Goal: Find specific page/section: Find specific page/section

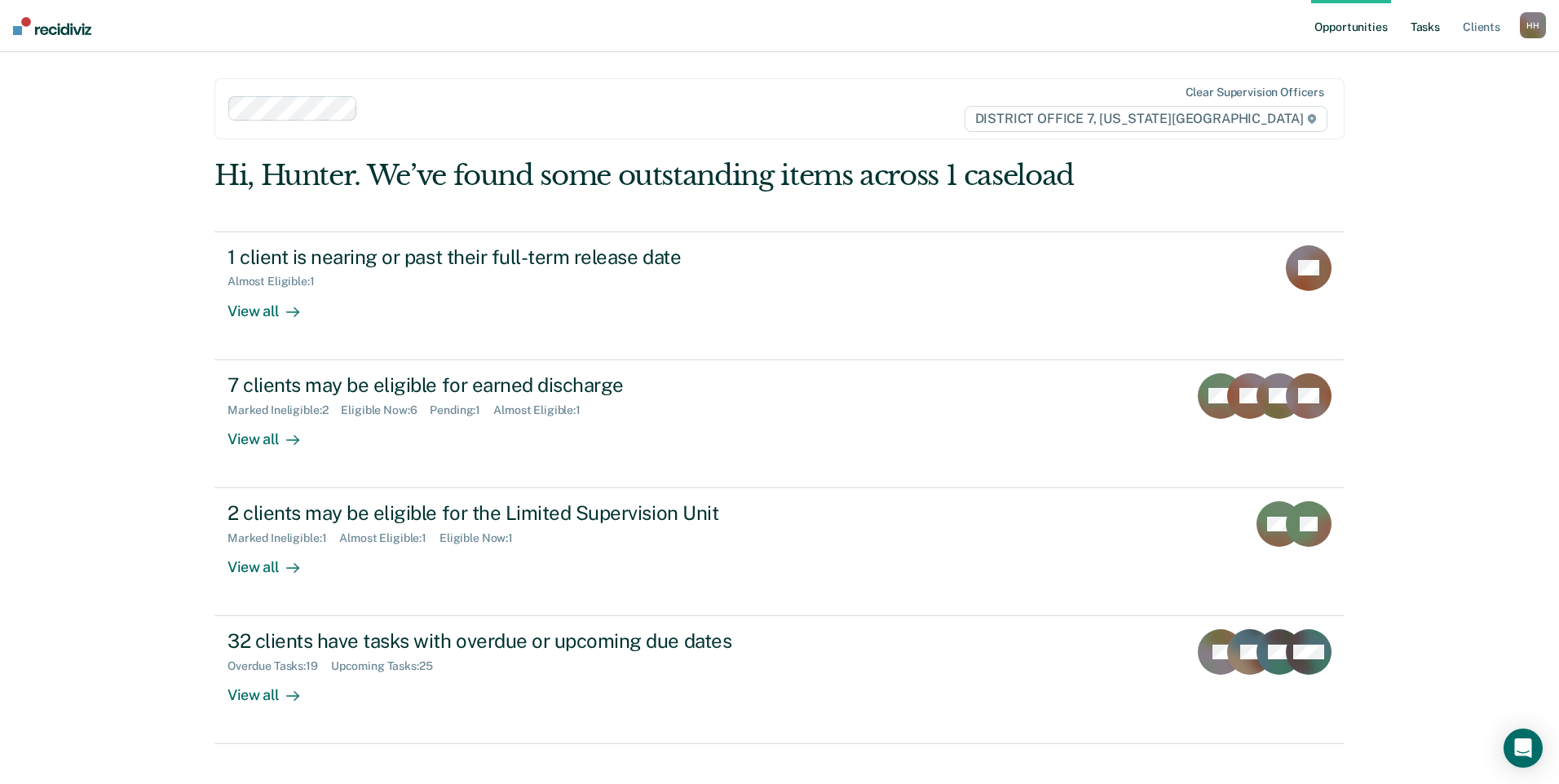
click at [1416, 35] on link "Tasks" at bounding box center [1425, 26] width 36 height 52
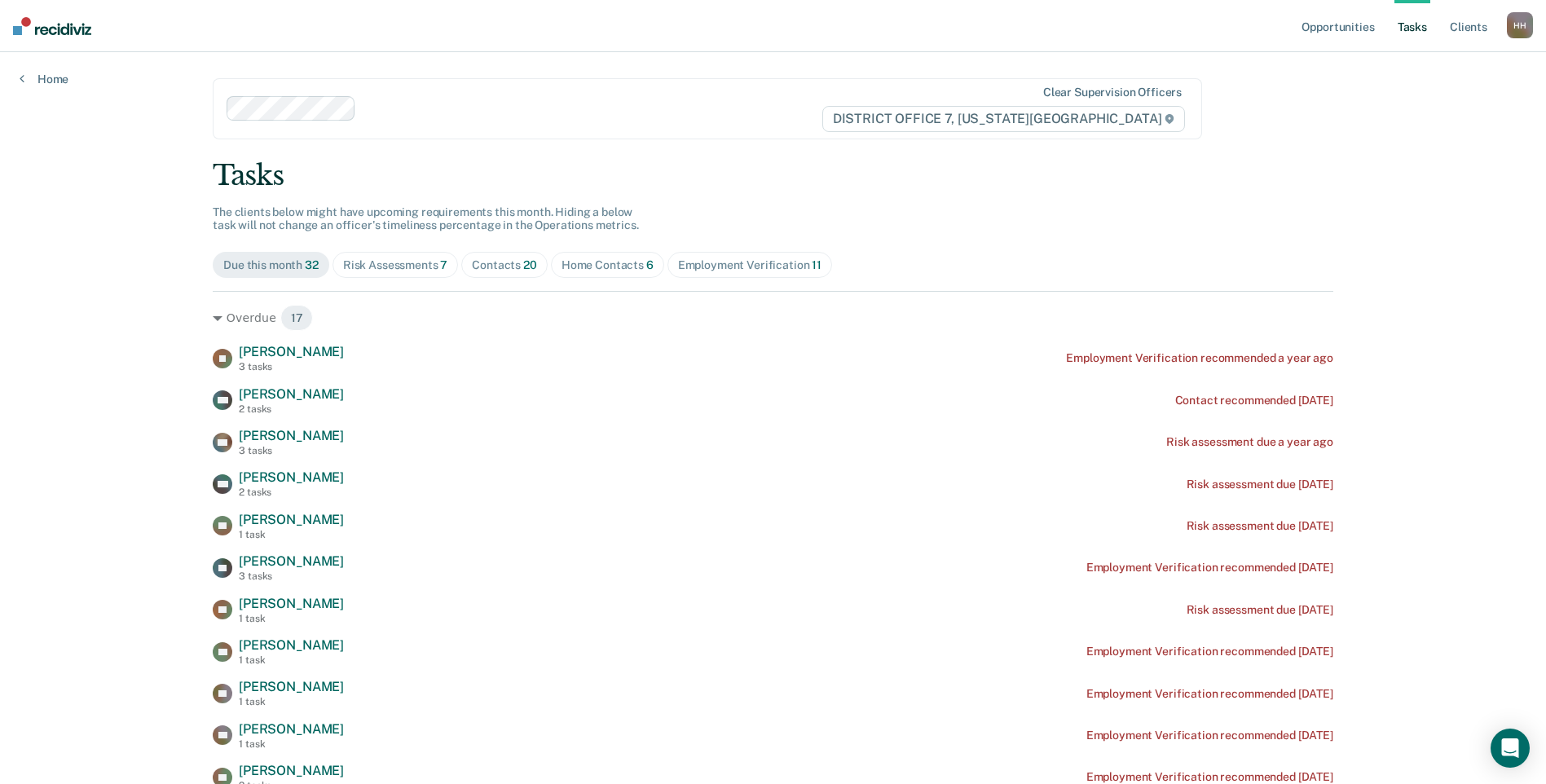
click at [604, 261] on div "Home Contacts 6" at bounding box center [607, 264] width 92 height 14
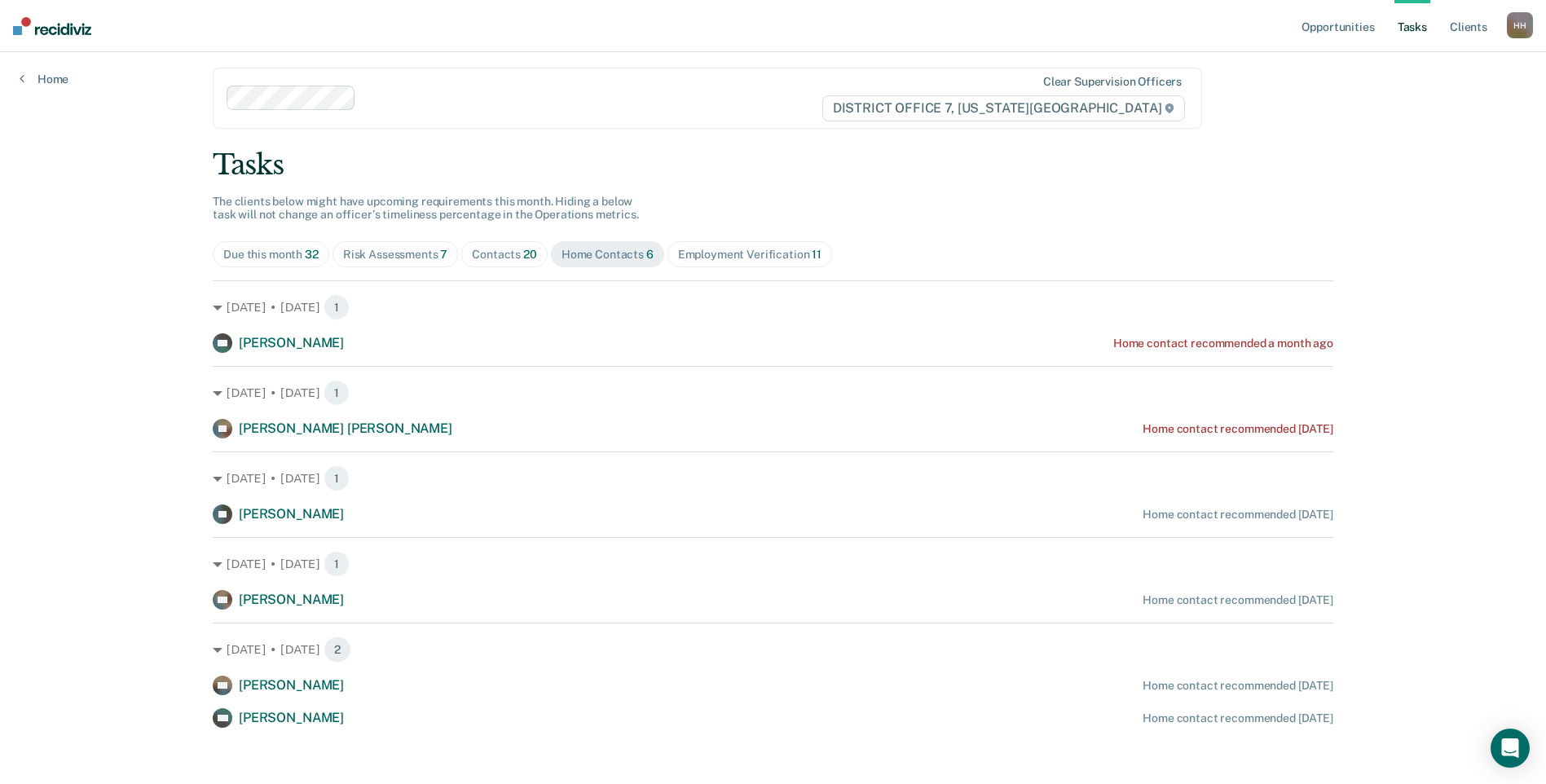
scroll to position [20, 0]
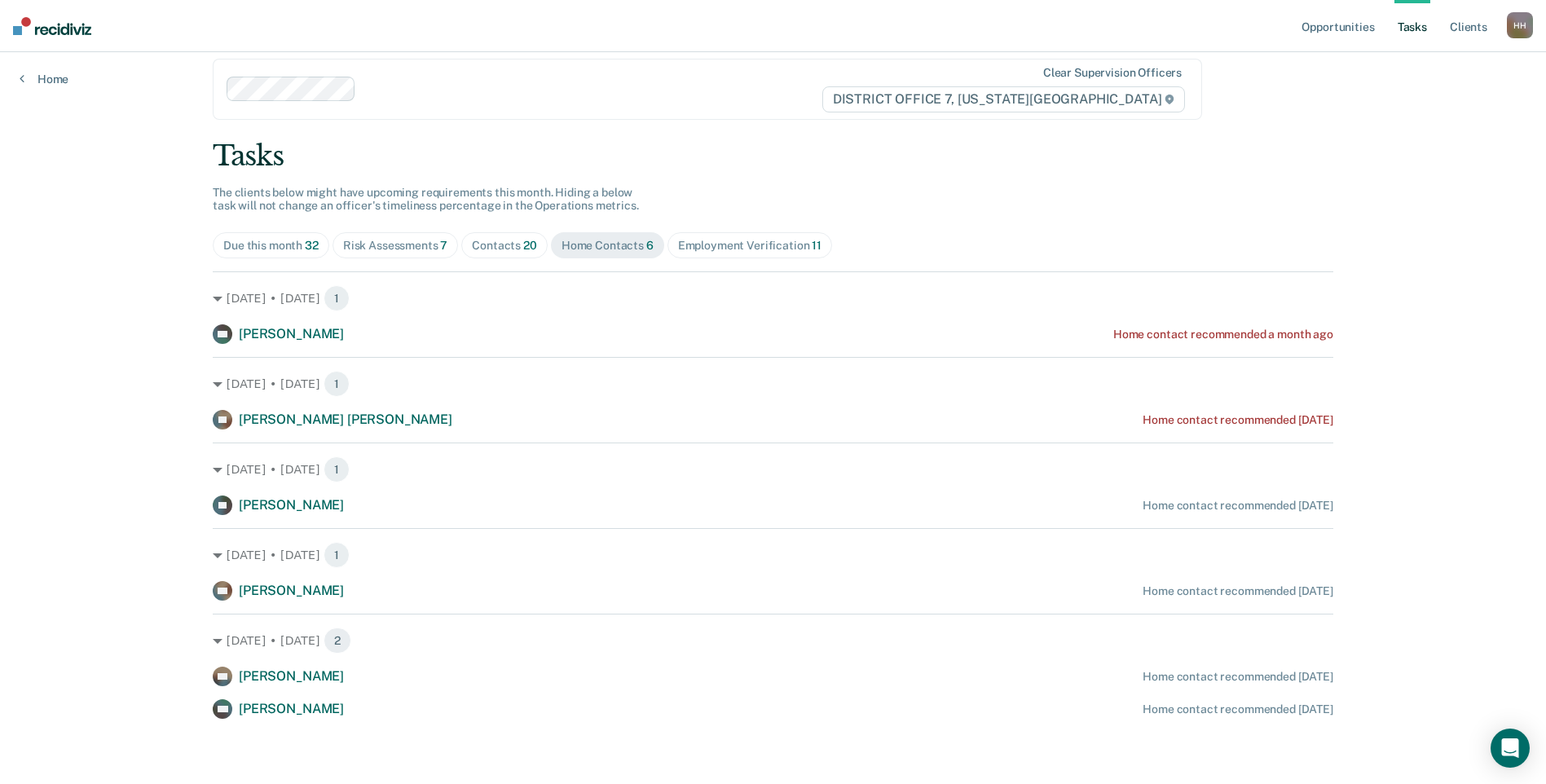
drag, startPoint x: 1443, startPoint y: 244, endPoint x: 1440, endPoint y: 349, distance: 105.0
click at [1443, 244] on div "Opportunities Tasks Client s [PERSON_NAME] Profile How it works Log Out Home Cl…" at bounding box center [773, 382] width 1546 height 804
click at [390, 240] on div "Risk Assessments 7" at bounding box center [395, 245] width 106 height 14
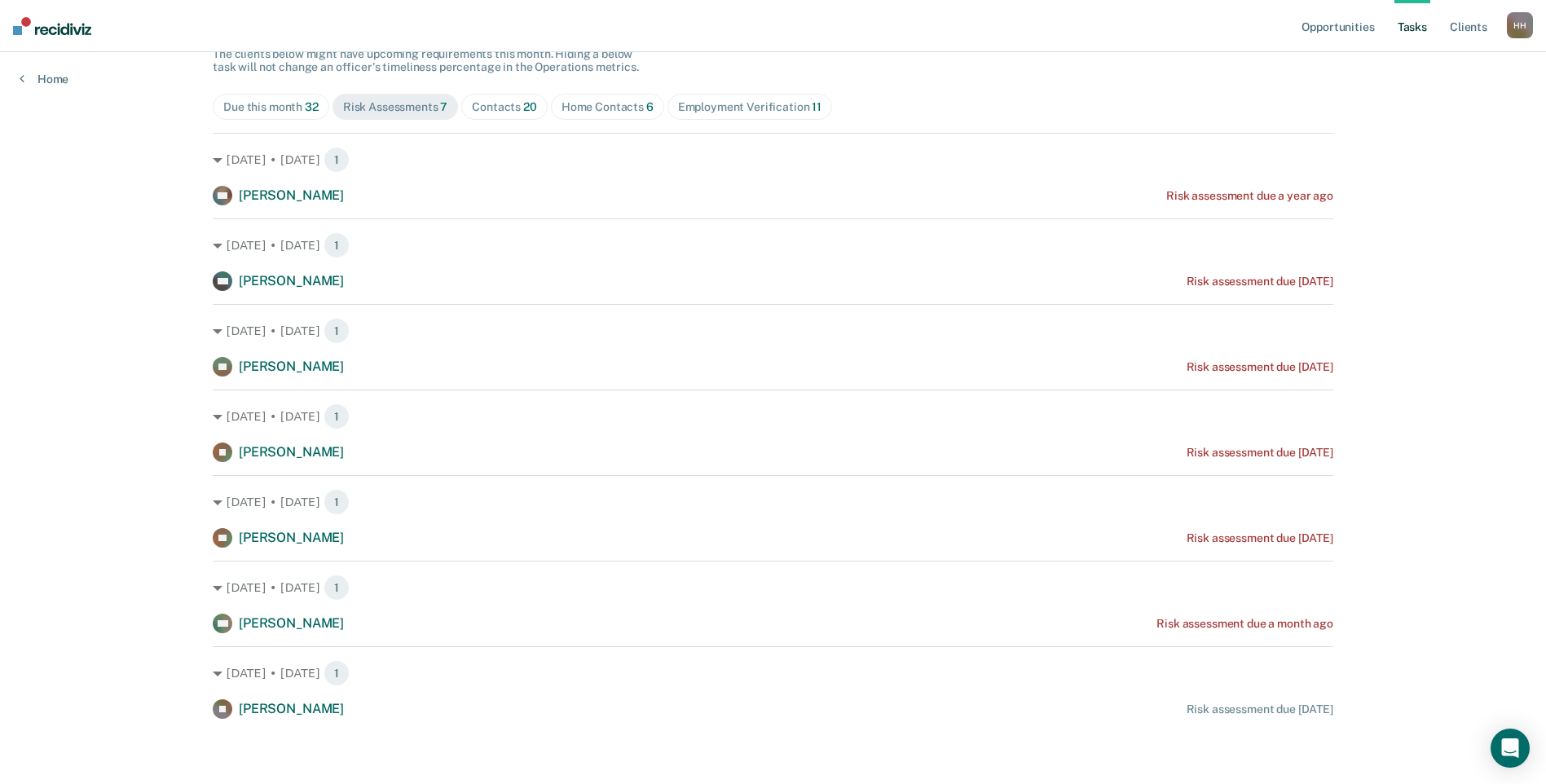
scroll to position [0, 0]
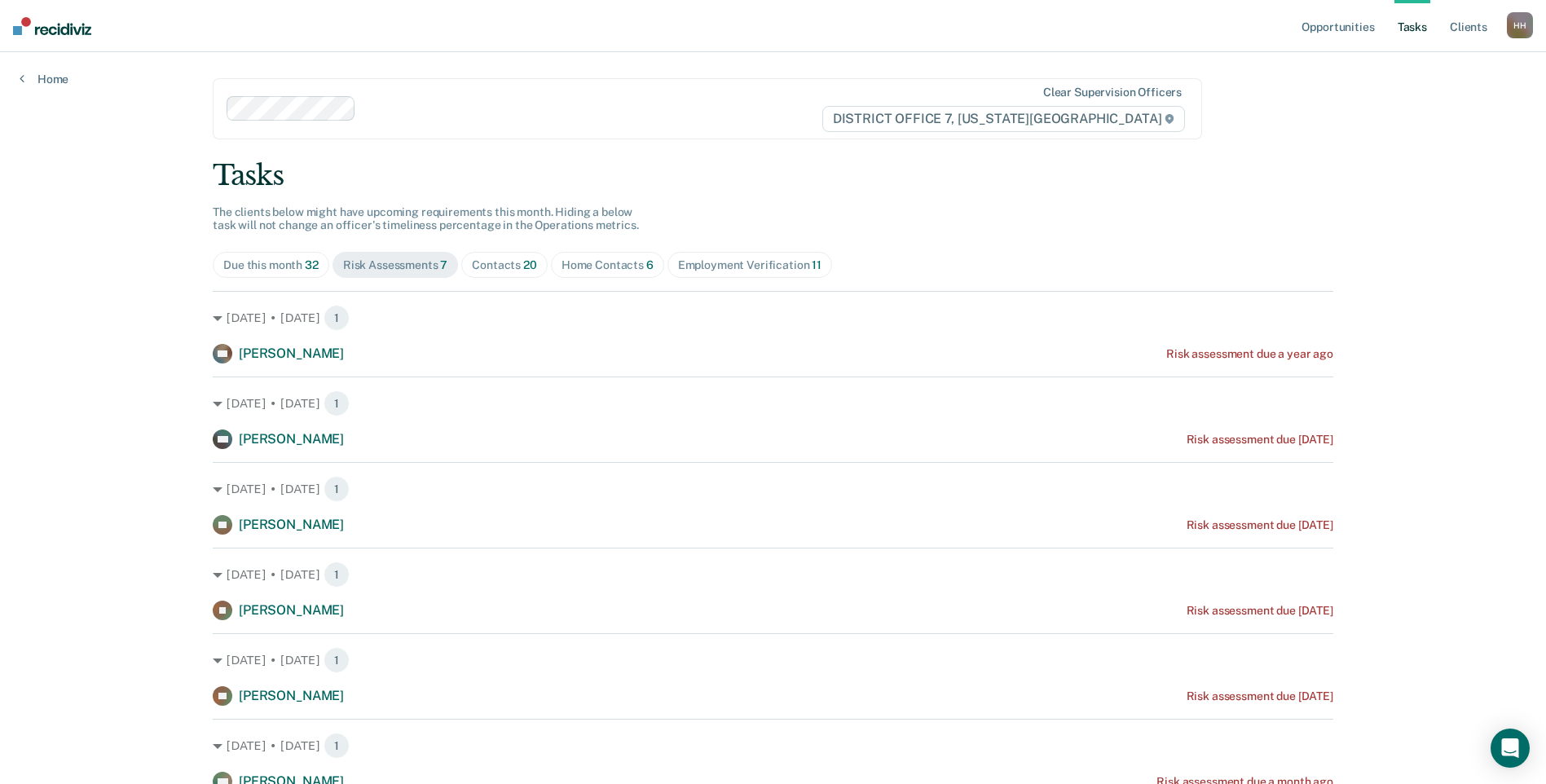
click at [70, 32] on img at bounding box center [51, 26] width 79 height 18
